Goal: Check status

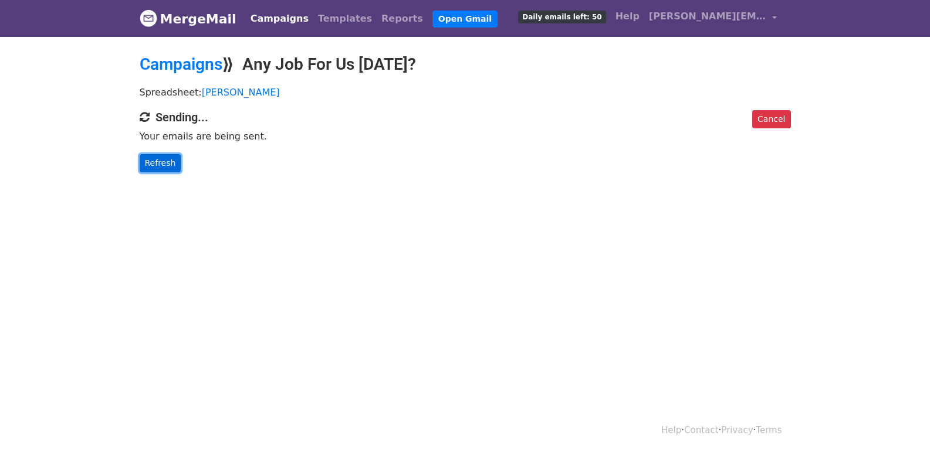
click at [164, 164] on link "Refresh" at bounding box center [161, 163] width 42 height 18
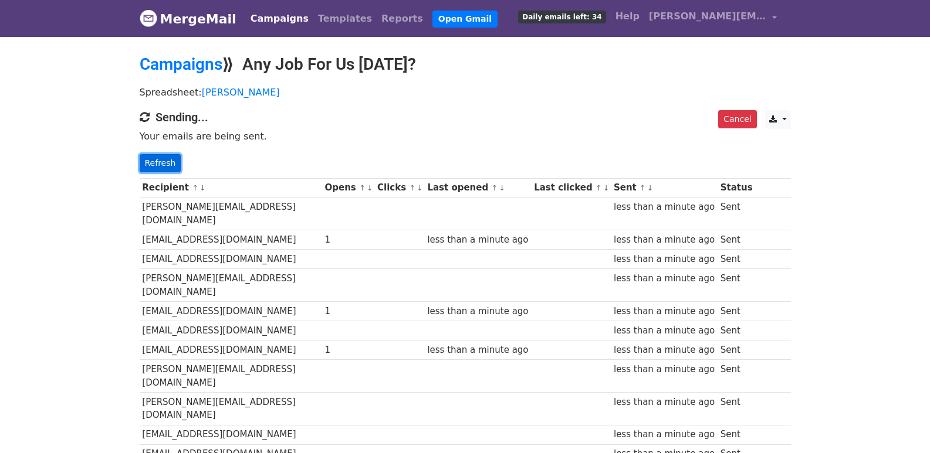
click at [163, 161] on link "Refresh" at bounding box center [161, 163] width 42 height 18
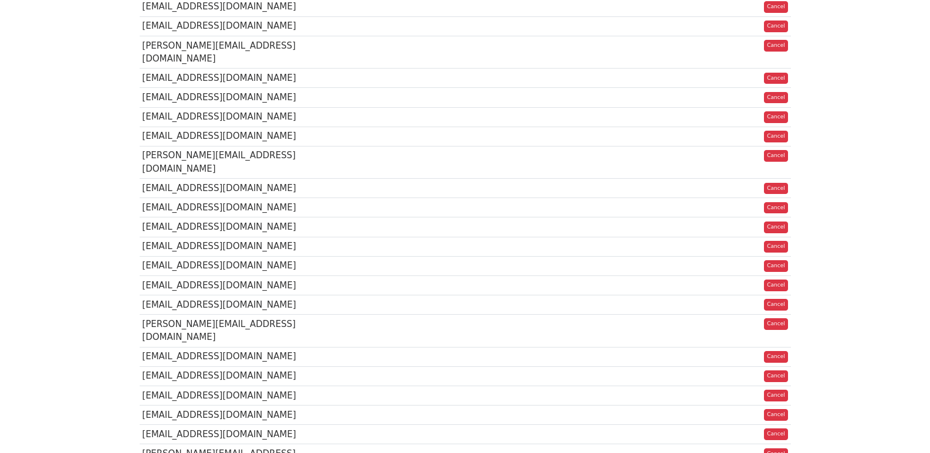
scroll to position [829, 0]
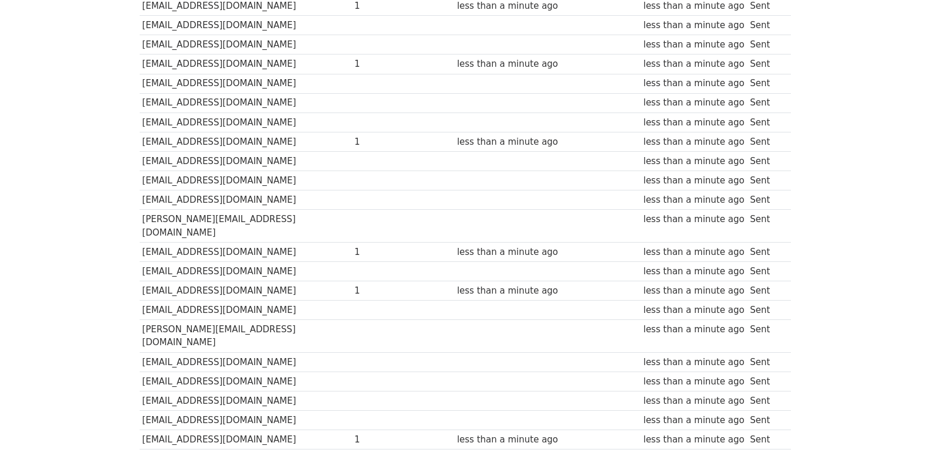
scroll to position [816, 0]
